Goal: Information Seeking & Learning: Learn about a topic

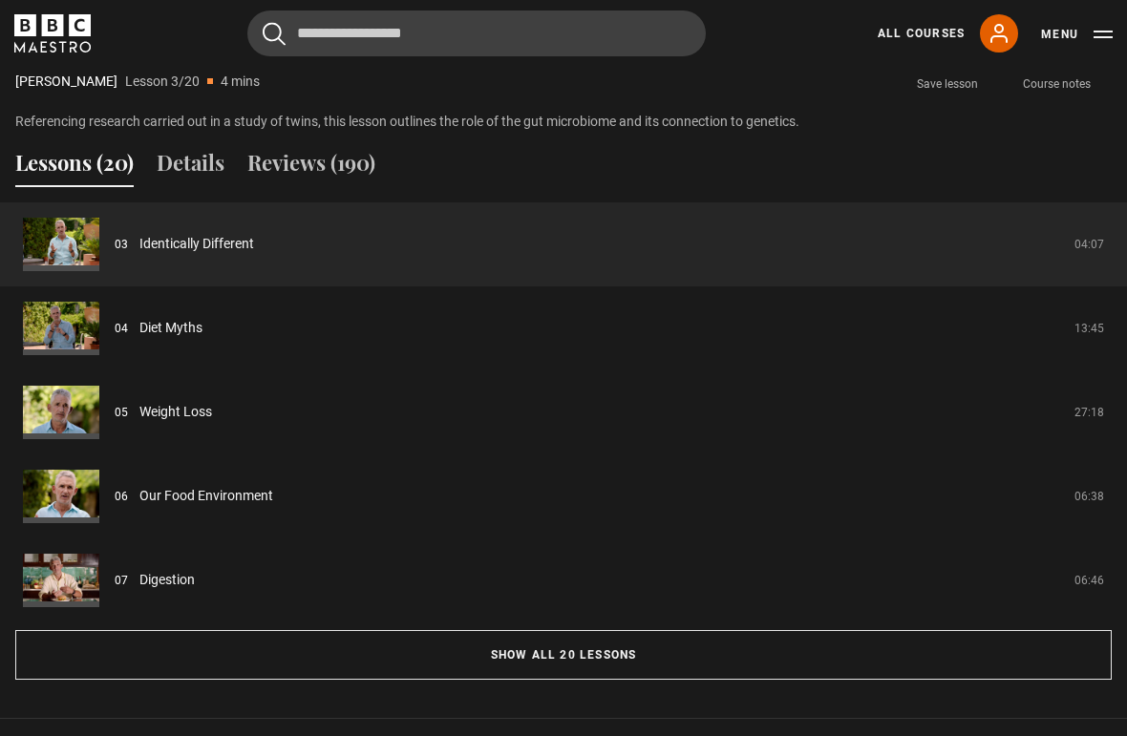
scroll to position [1525, 0]
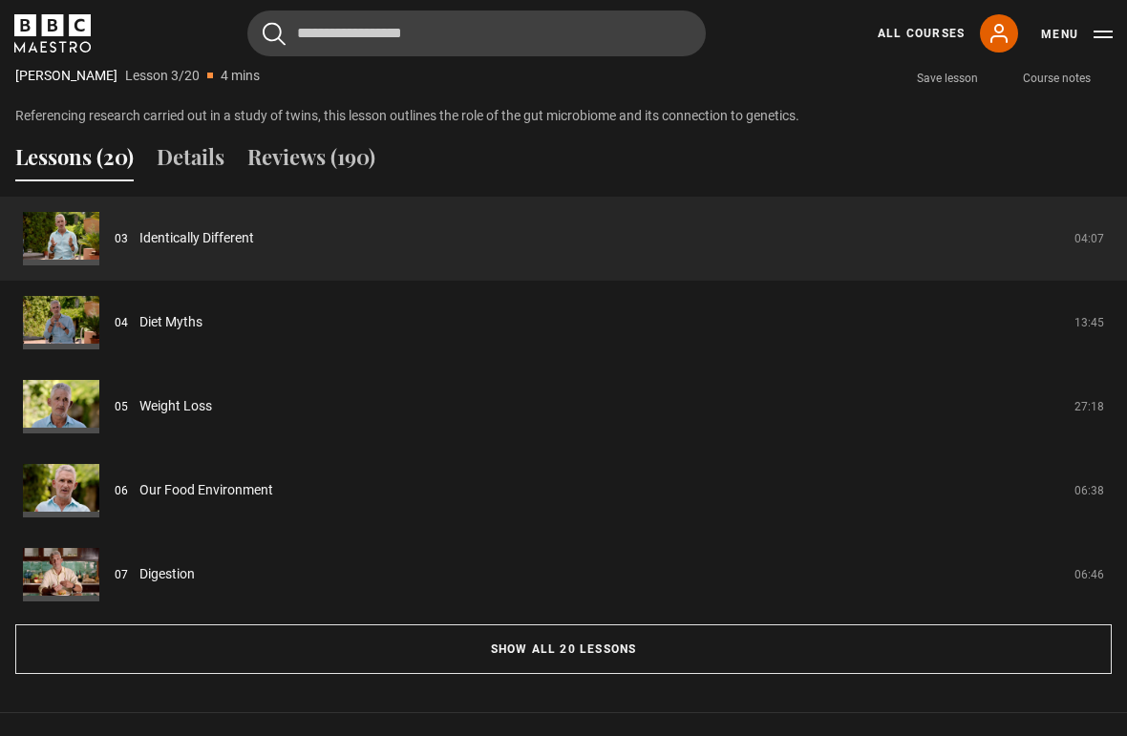
click at [545, 636] on button "Show all 20 lessons" at bounding box center [563, 649] width 1096 height 50
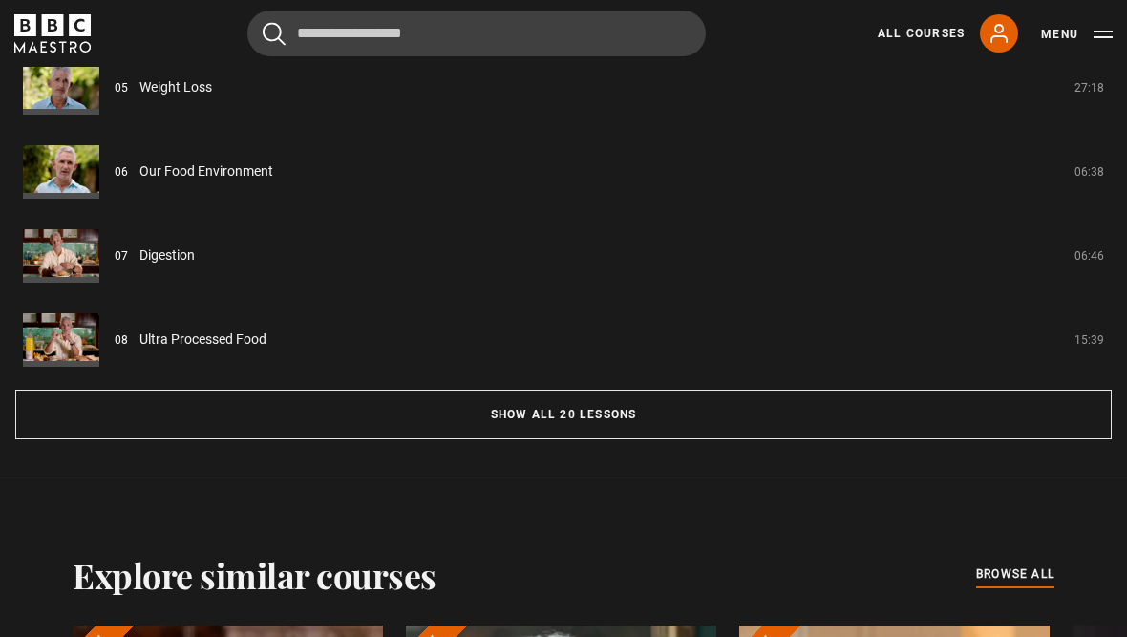
scroll to position [1716, 0]
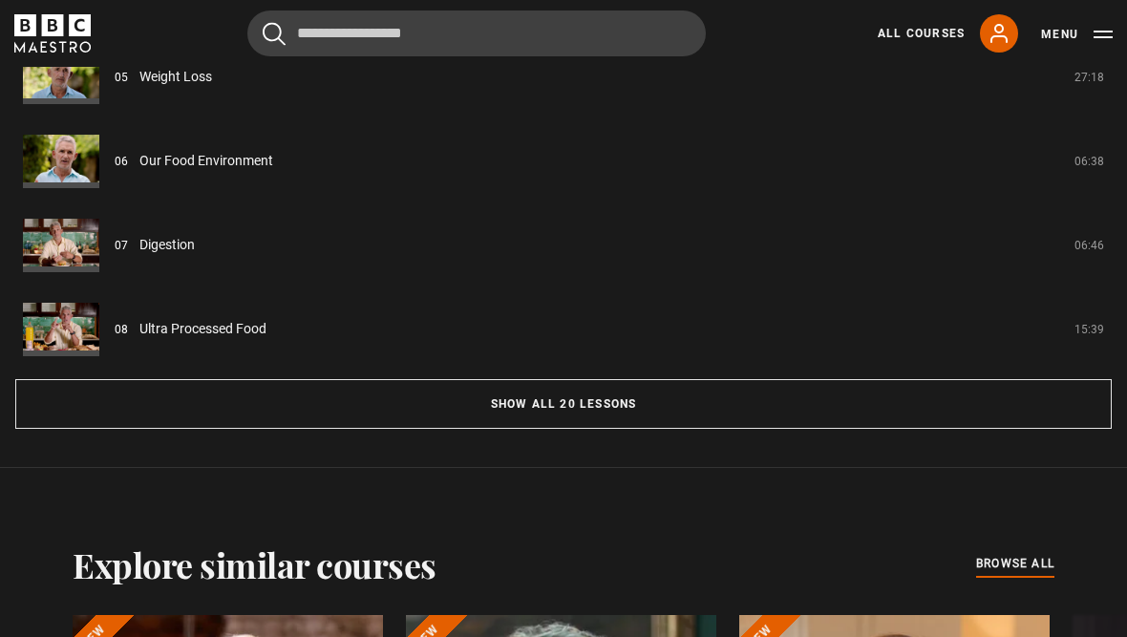
click at [598, 429] on button "Show all 20 lessons" at bounding box center [563, 404] width 1096 height 50
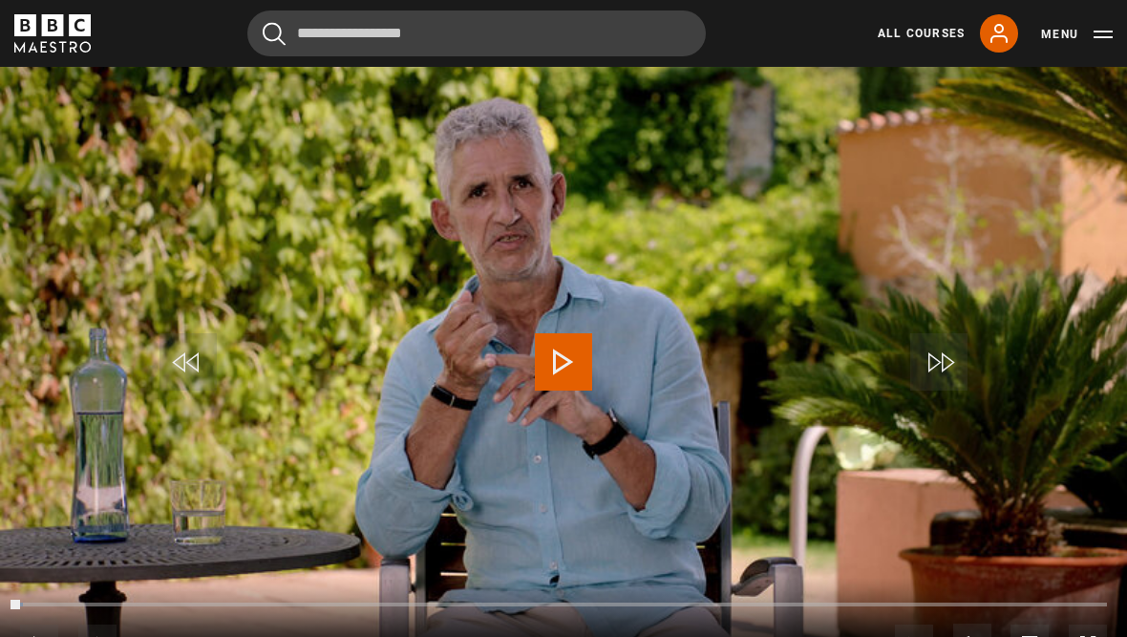
scroll to position [869, 0]
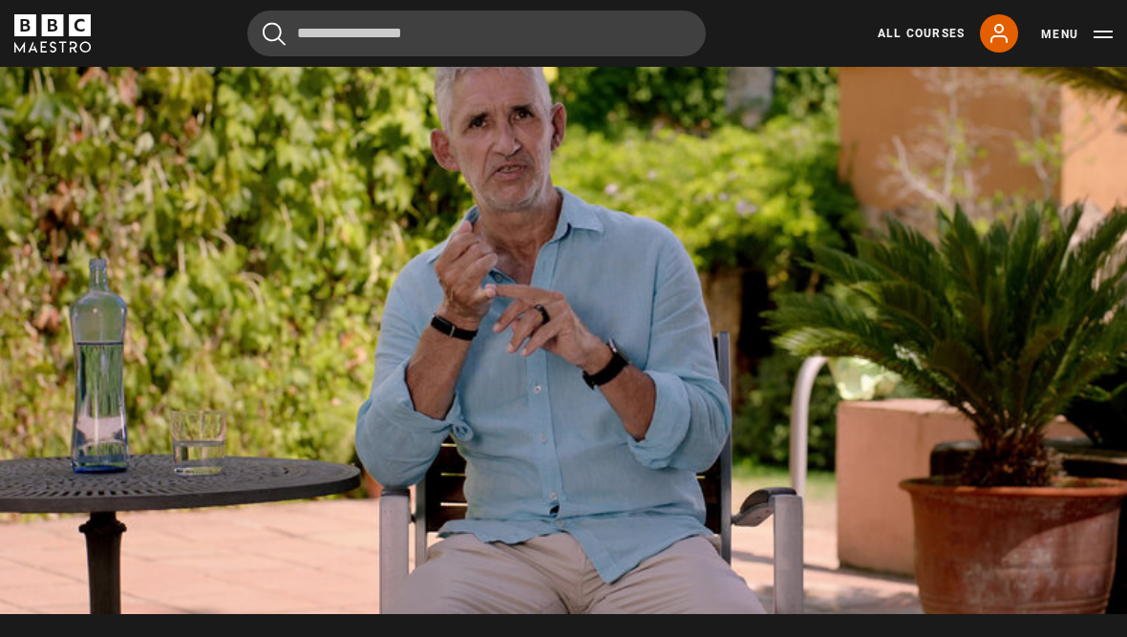
click at [1051, 433] on video-js "Video Player is loading. Play Lesson Diet Myths 10s Skip Back 10 seconds Pause …" at bounding box center [563, 297] width 1127 height 634
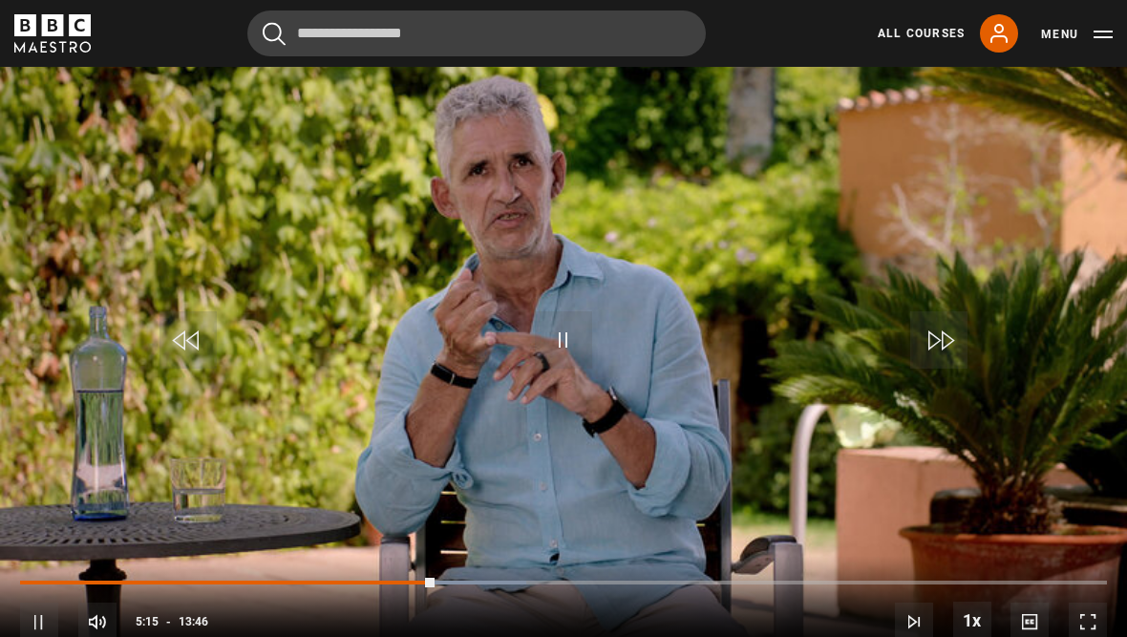
scroll to position [824, 0]
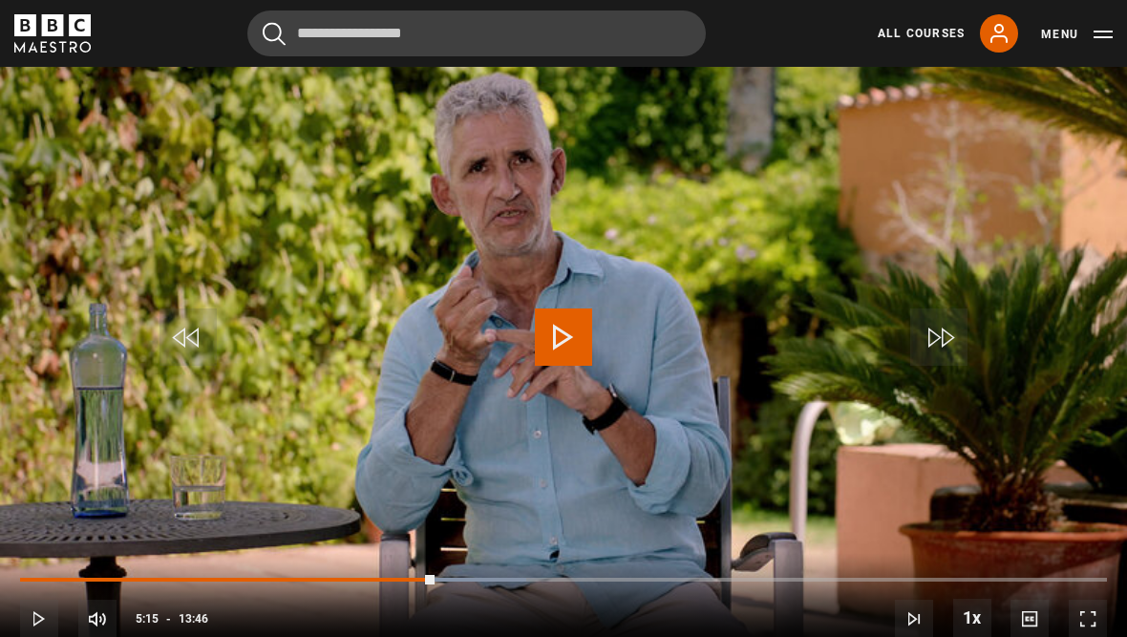
click at [1028, 401] on video-js "Video Player is loading. Play Lesson Diet Myths 10s Skip Back 10 seconds Play 1…" at bounding box center [563, 342] width 1127 height 634
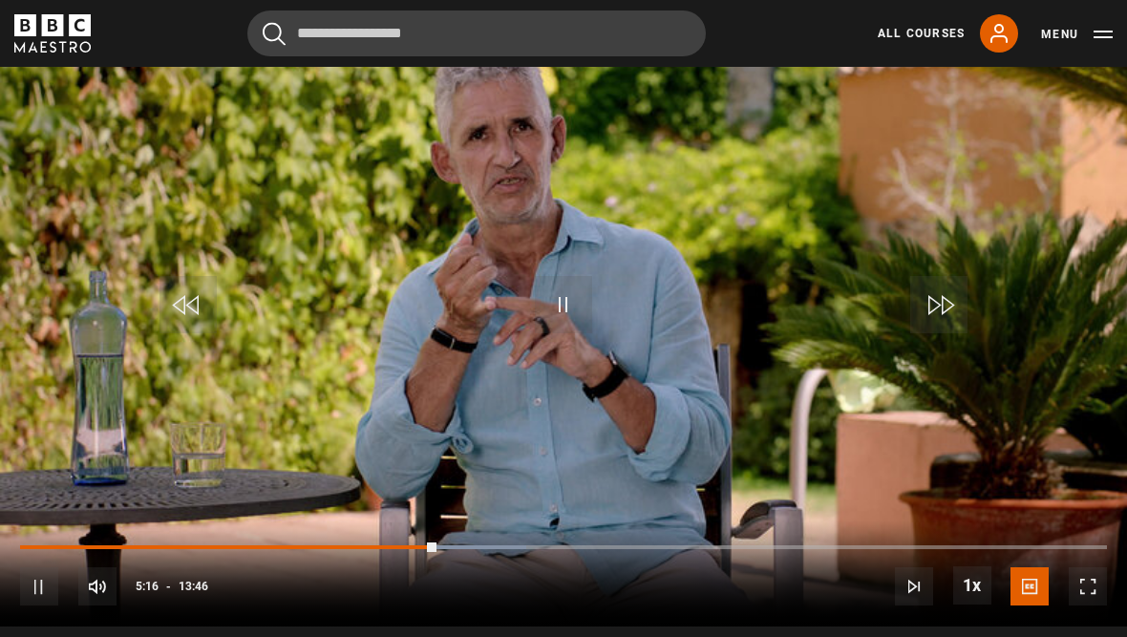
scroll to position [854, 0]
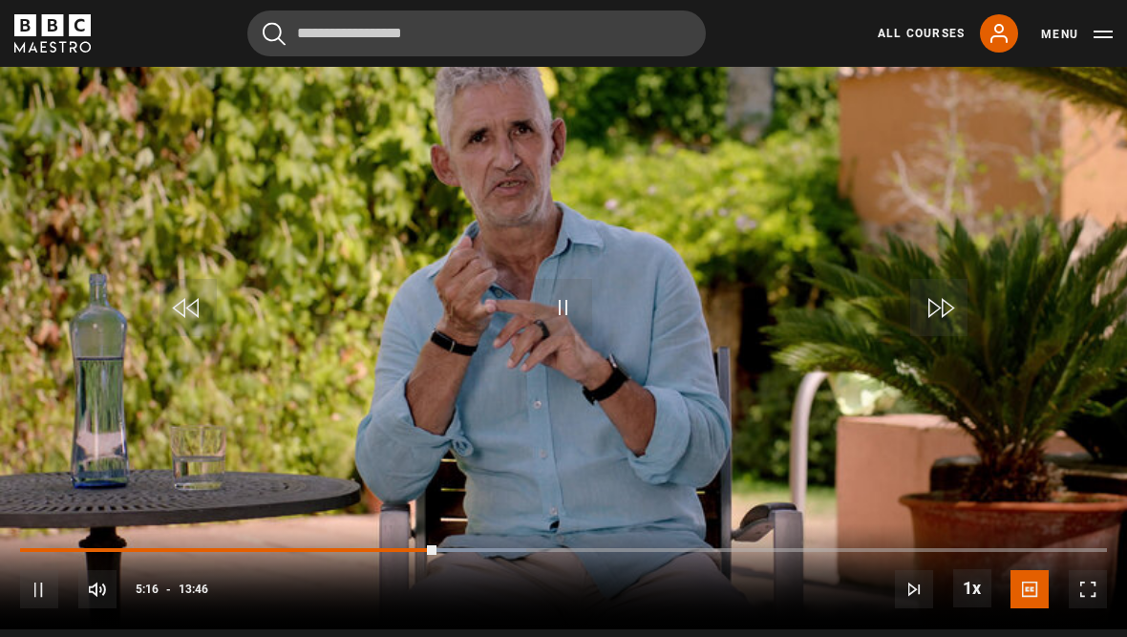
click at [674, 387] on video-js "Video Player is loading. Play Lesson Diet Myths 10s Skip Back 10 seconds Pause …" at bounding box center [563, 312] width 1127 height 634
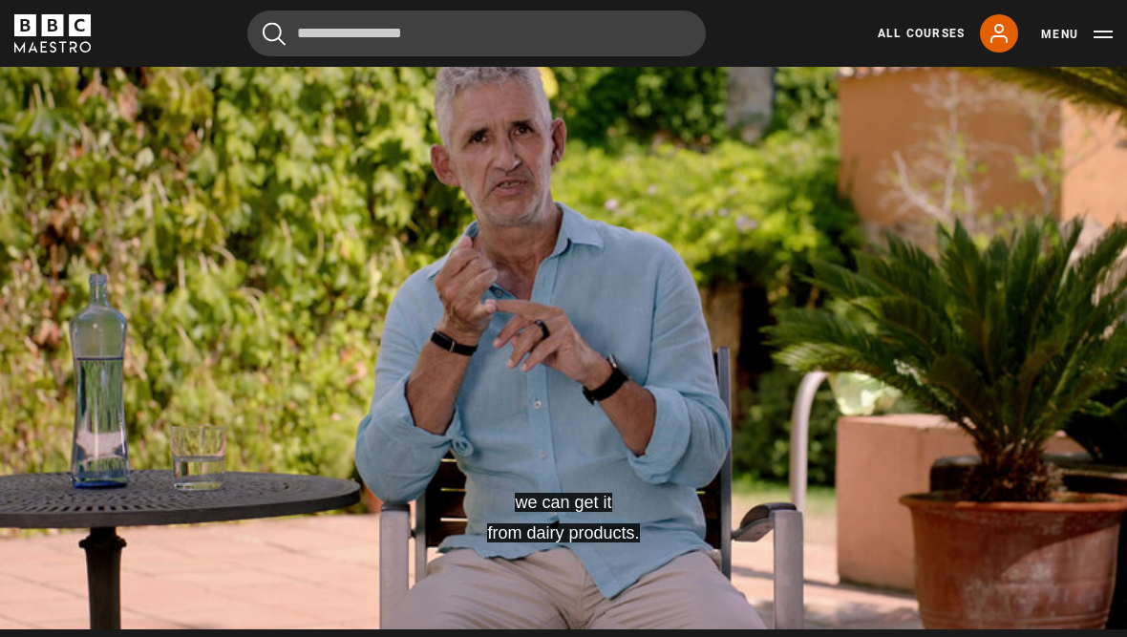
click at [398, 401] on video-js "we can get it from dairy products. Video Player is loading. Play Lesson Diet My…" at bounding box center [563, 312] width 1127 height 634
click at [520, 327] on video-js "it's a big chunk of calcium you have in one go. Video Player is loading. Play L…" at bounding box center [563, 312] width 1127 height 634
click at [891, 253] on video-js "it goes into your blood vessels, makes them stiffer Video Player is loading. Pl…" at bounding box center [563, 312] width 1127 height 634
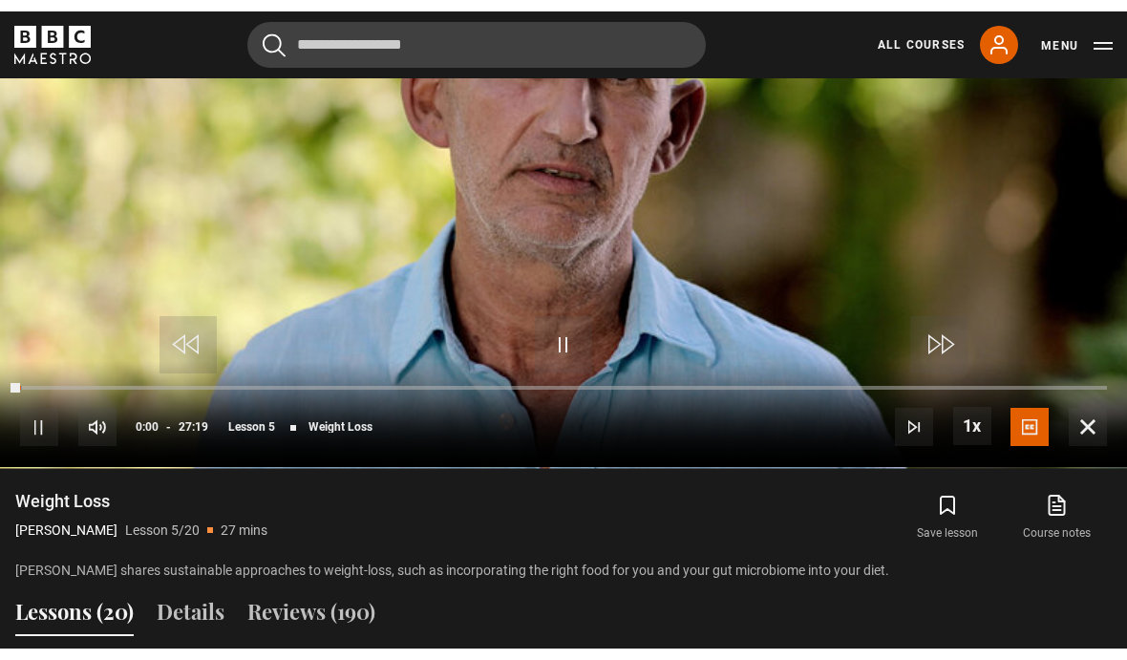
scroll to position [896, 0]
